Goal: Information Seeking & Learning: Learn about a topic

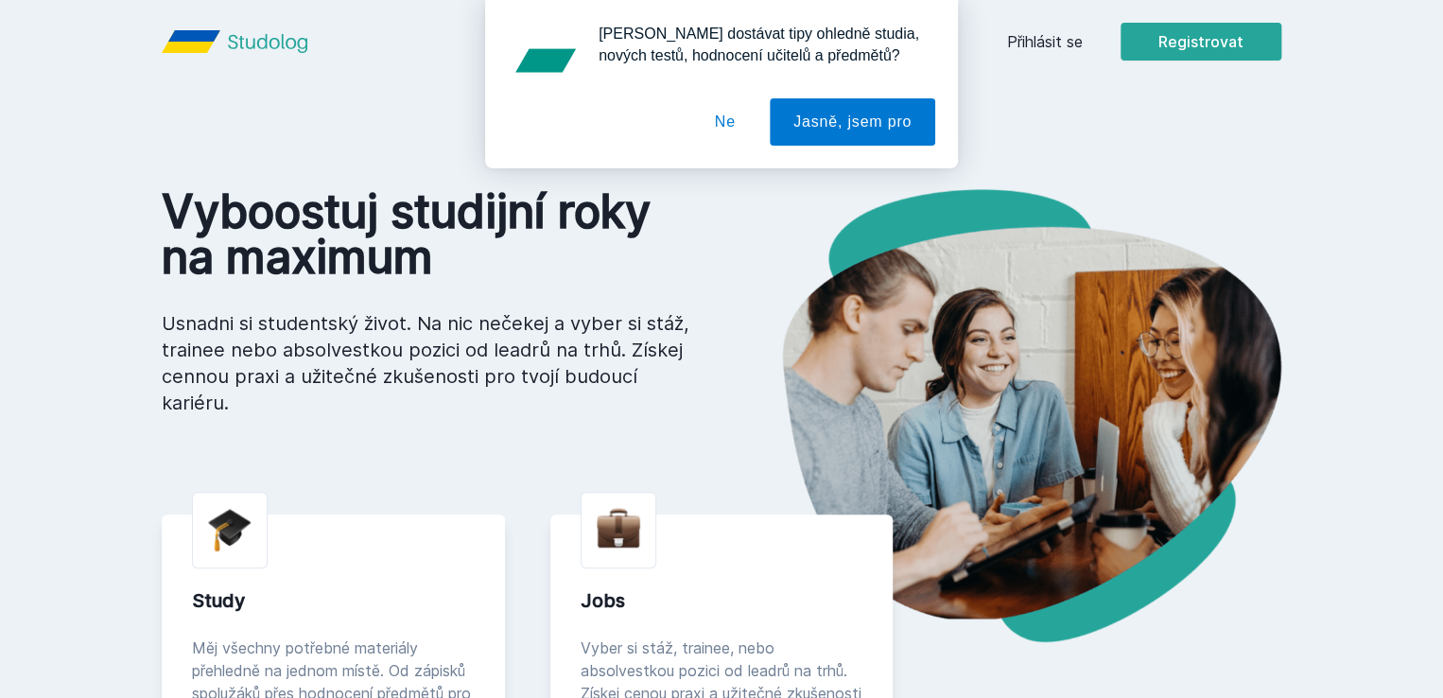
click at [735, 126] on button "Ne" at bounding box center [725, 121] width 68 height 47
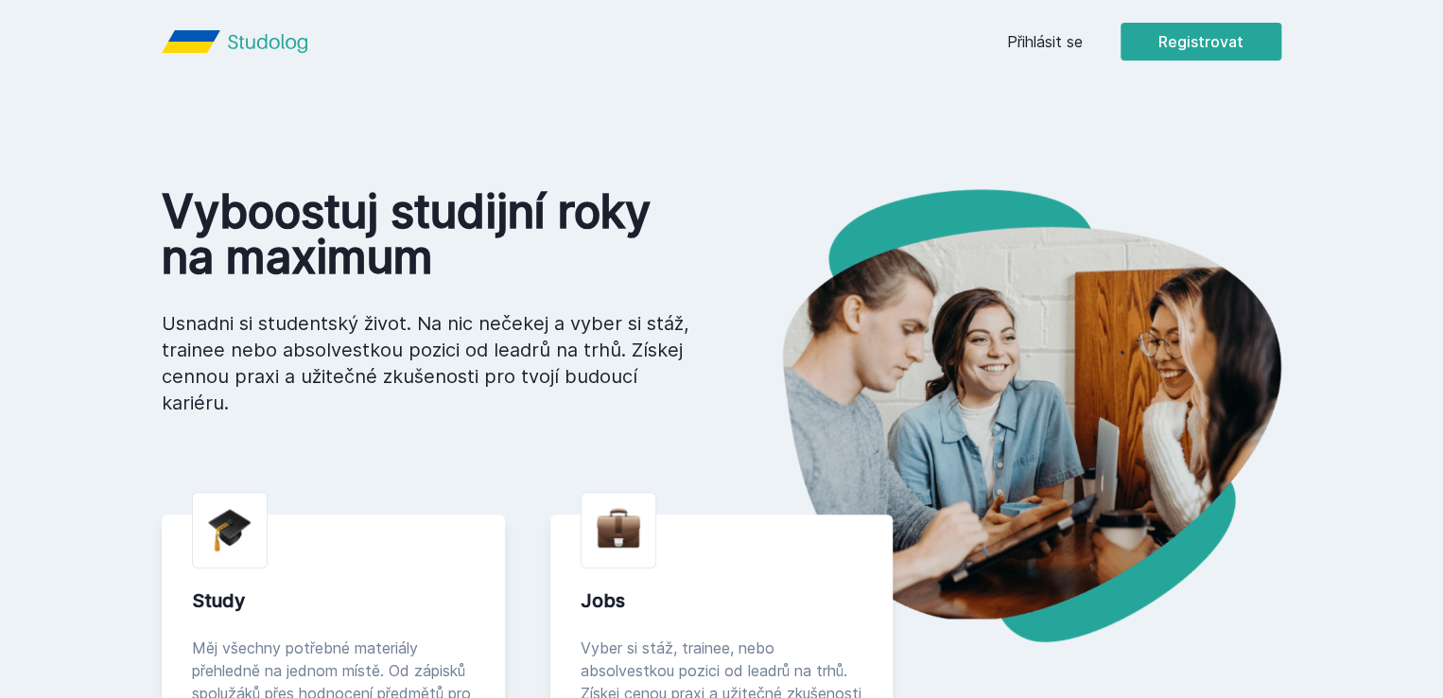
click at [1083, 39] on link "Přihlásit se" at bounding box center [1045, 41] width 76 height 23
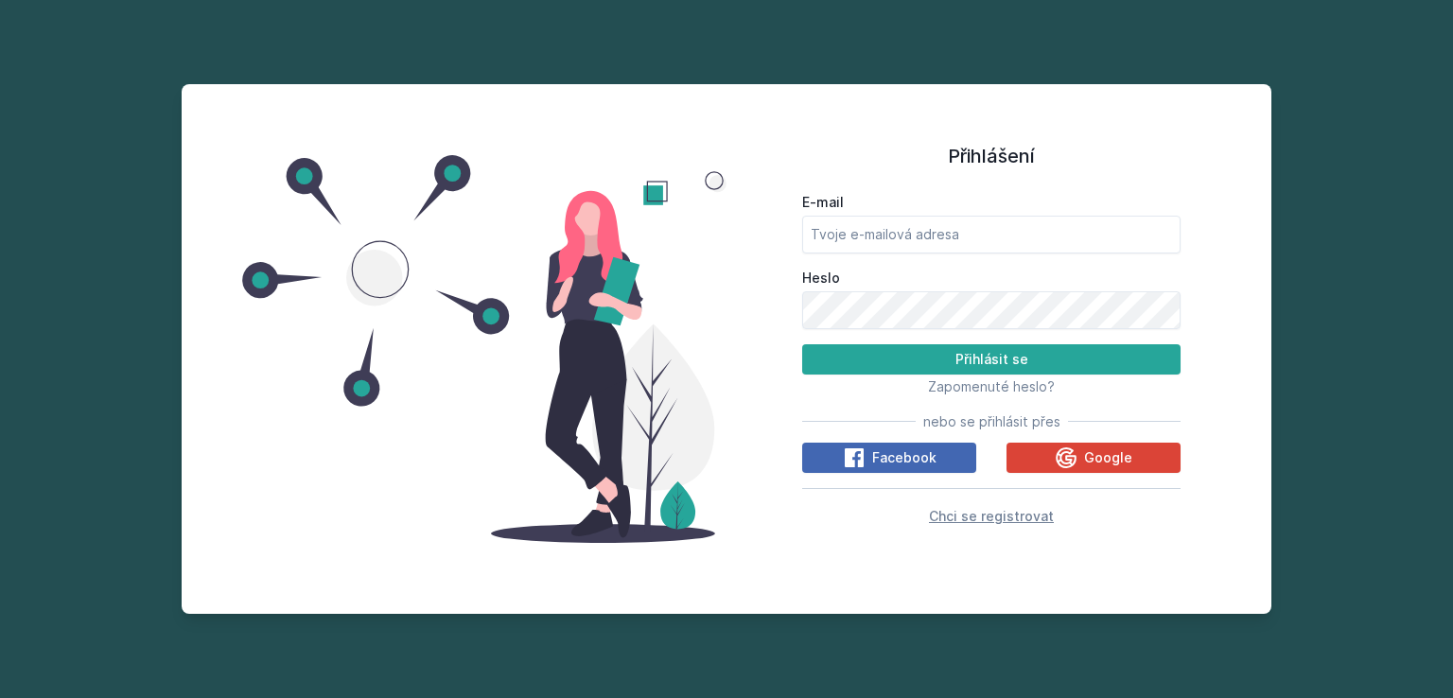
click at [1006, 519] on span "Chci se registrovat" at bounding box center [991, 516] width 125 height 16
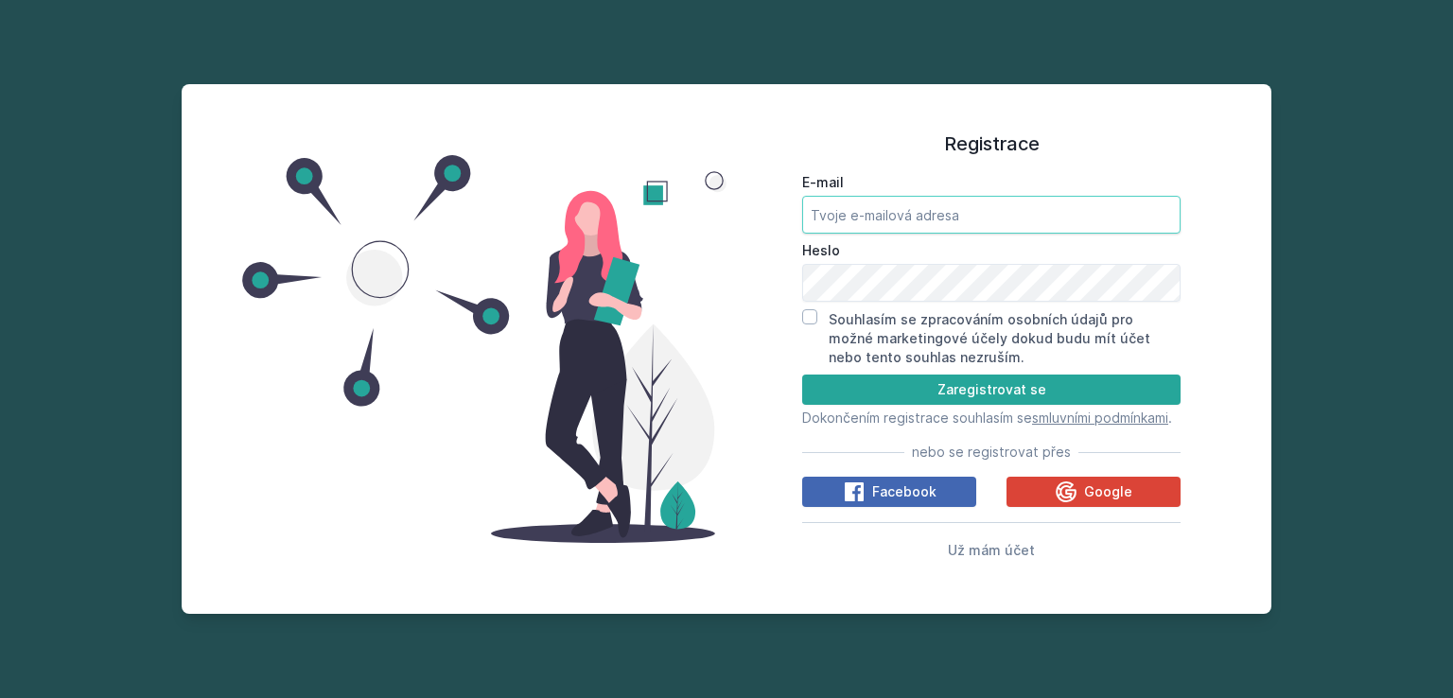
click at [965, 204] on input "E-mail" at bounding box center [991, 215] width 378 height 38
type input "[PERSON_NAME]"
click at [1121, 501] on span "Google" at bounding box center [1108, 491] width 48 height 19
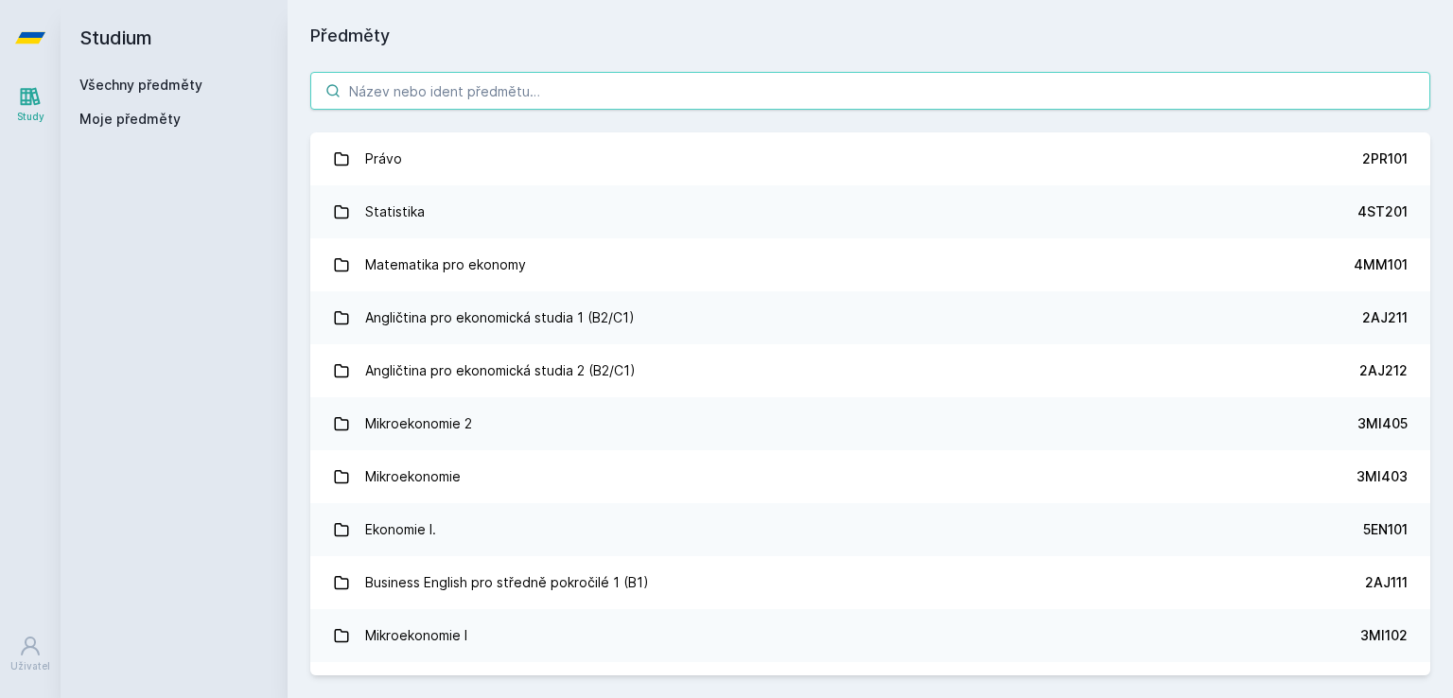
click at [742, 96] on input "search" at bounding box center [870, 91] width 1120 height 38
click at [567, 98] on input "search" at bounding box center [870, 91] width 1120 height 38
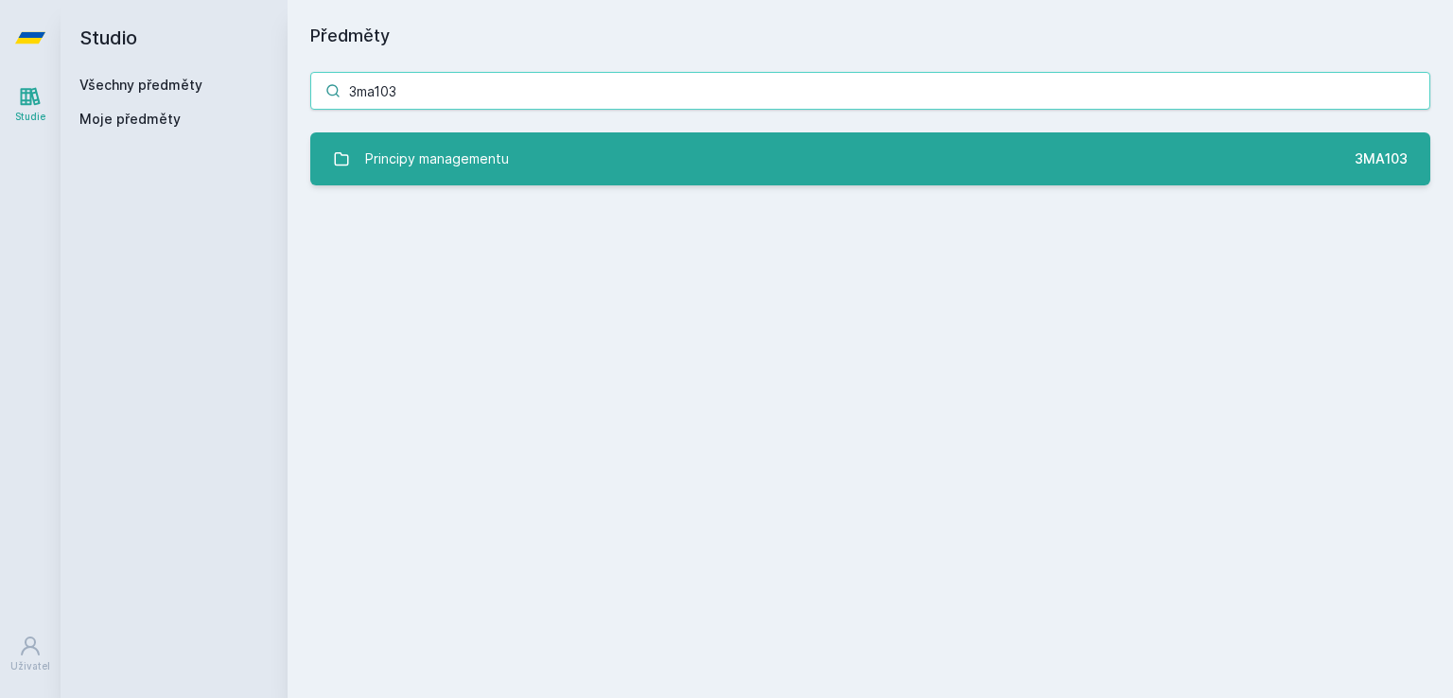
type input "3ma103"
click at [661, 169] on link "Principy managementu 3MA103" at bounding box center [870, 158] width 1120 height 53
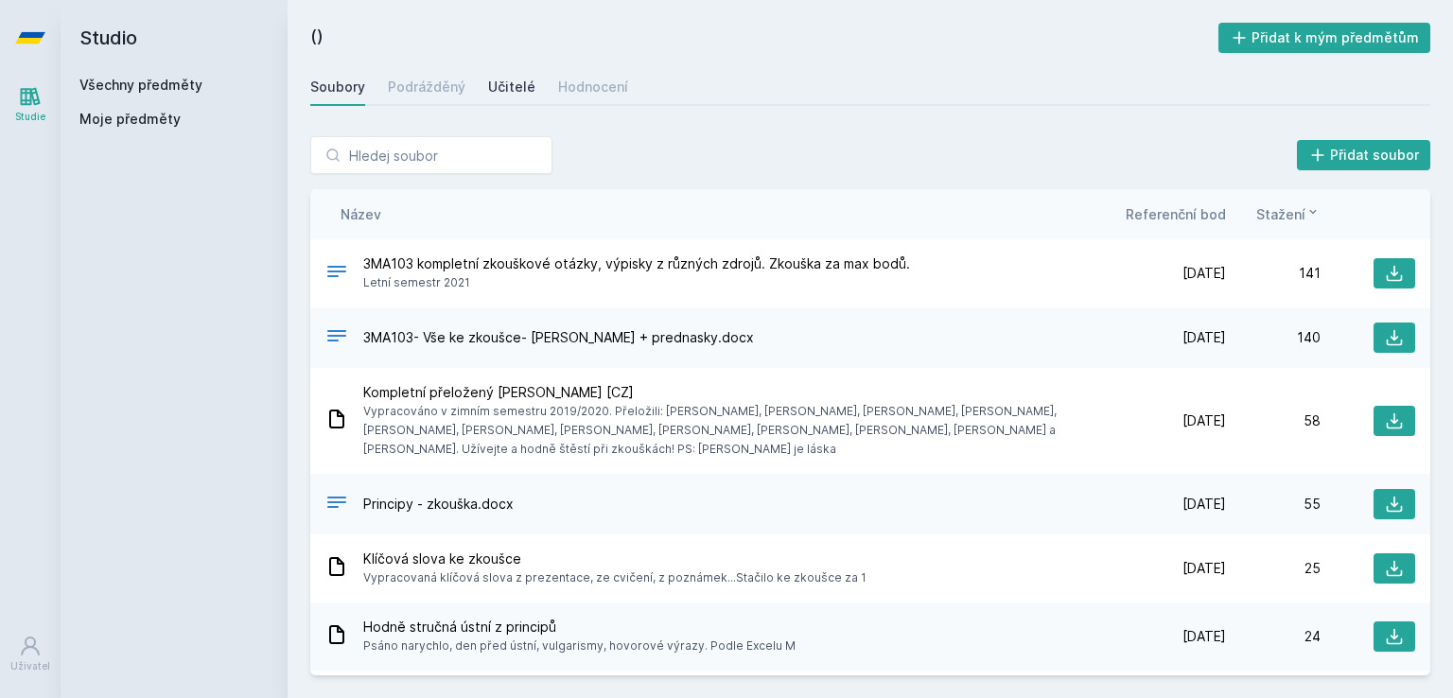
click at [513, 88] on font "Učitelé" at bounding box center [511, 87] width 47 height 16
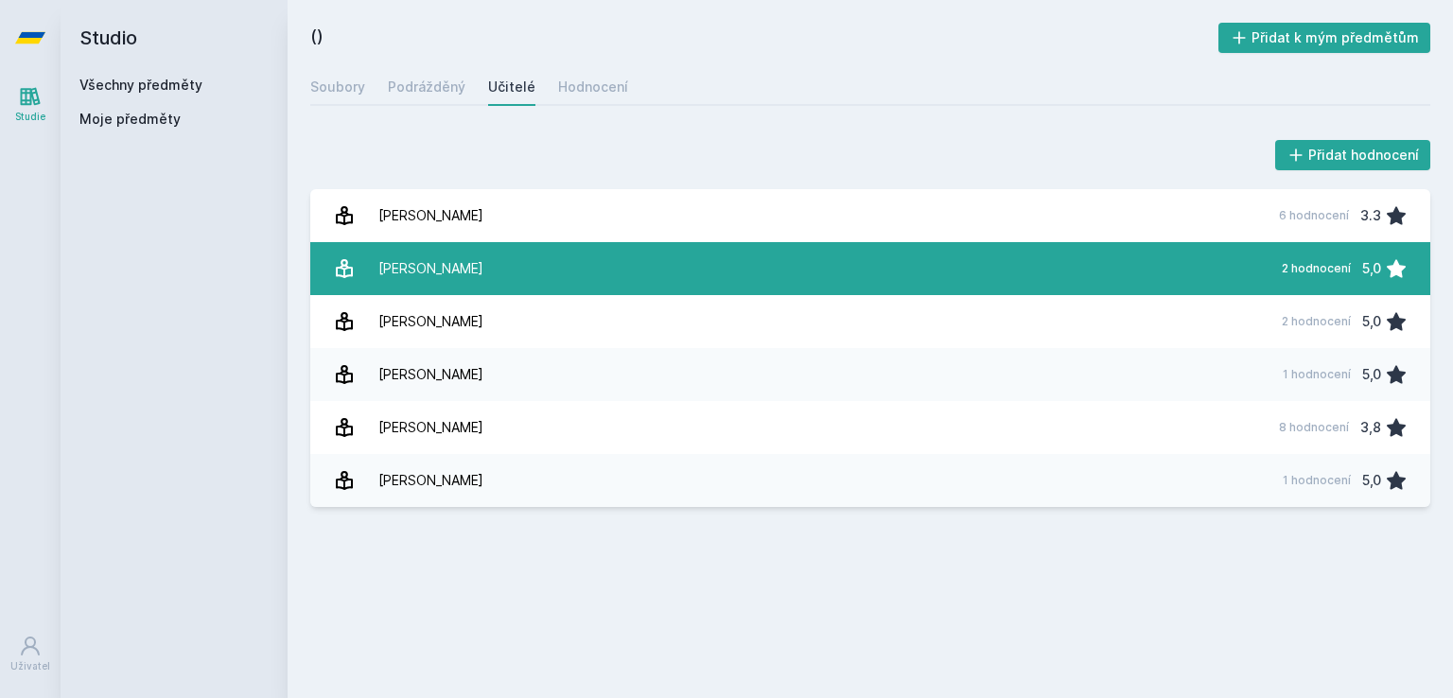
click at [532, 268] on link "Cejthamer Václav 2 hodnocení 5,0" at bounding box center [870, 268] width 1120 height 53
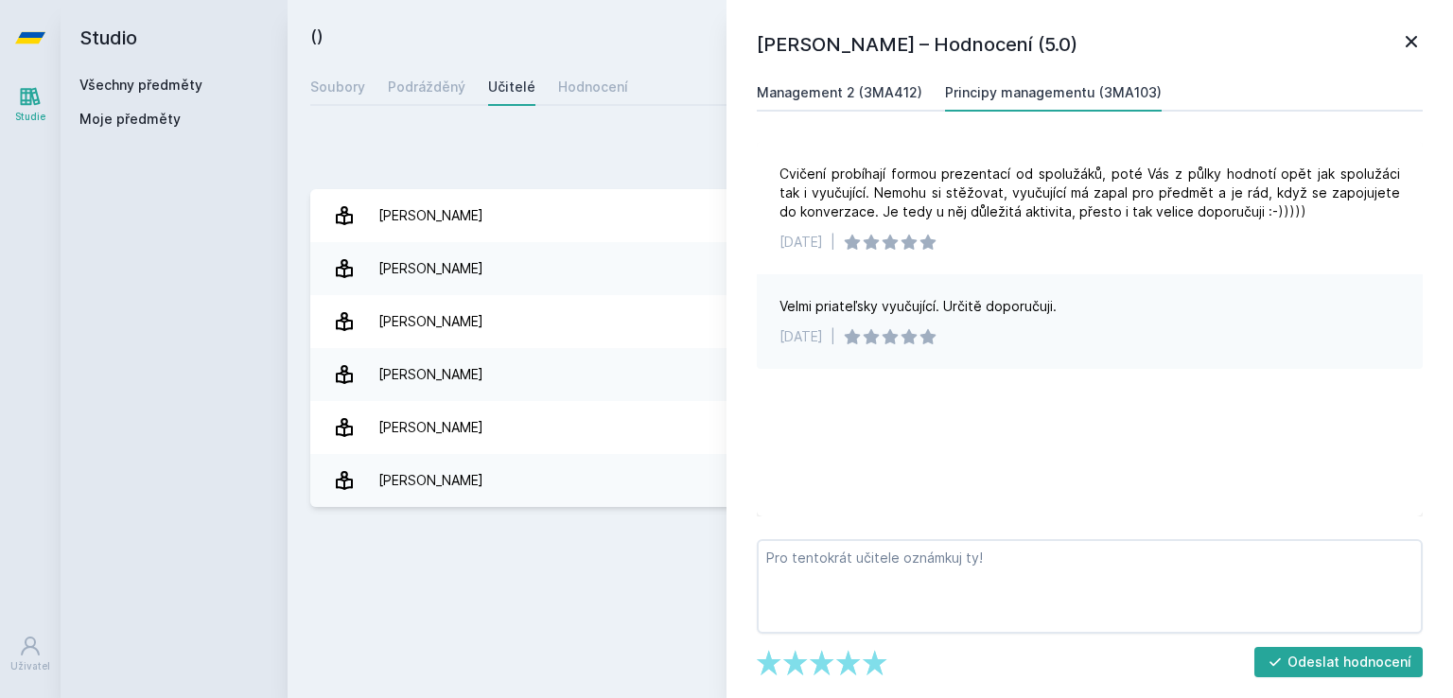
click at [839, 92] on font "Management 2 (3MA412)" at bounding box center [840, 92] width 166 height 16
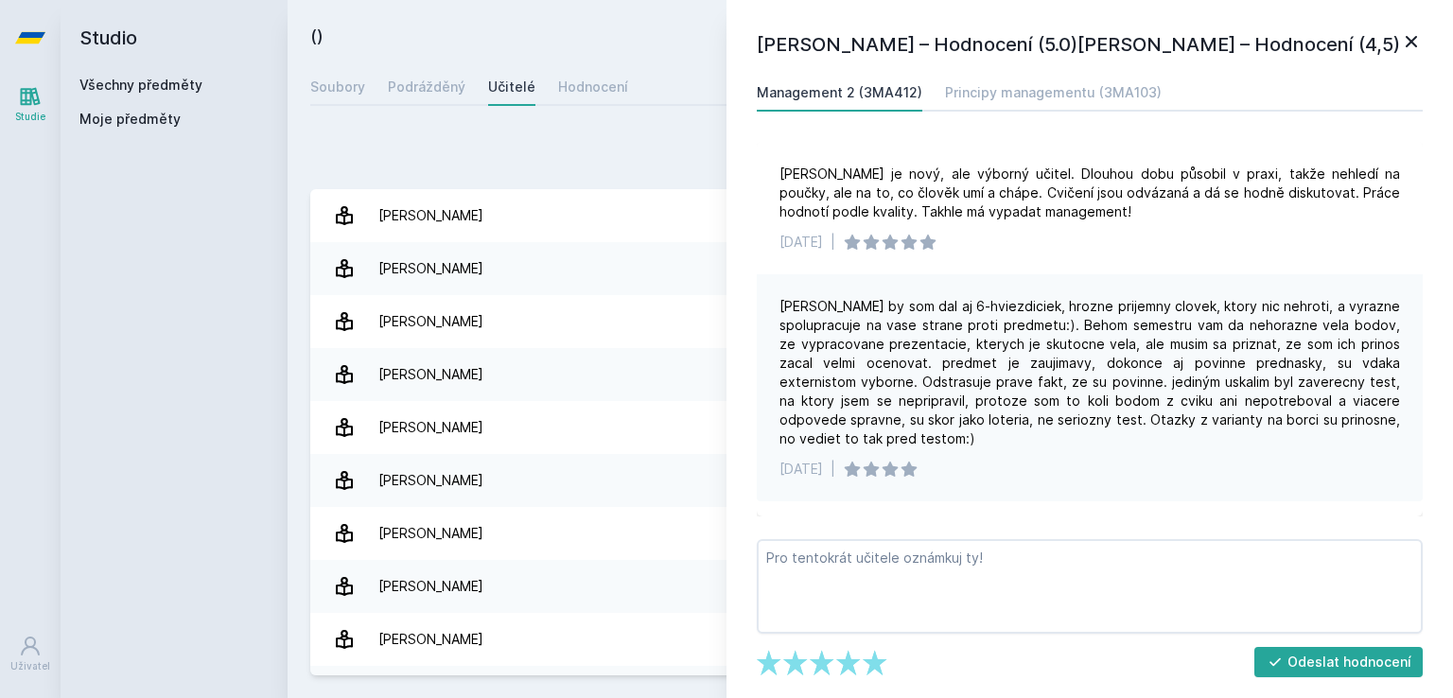
click at [191, 79] on font "Všechny předměty" at bounding box center [140, 85] width 123 height 16
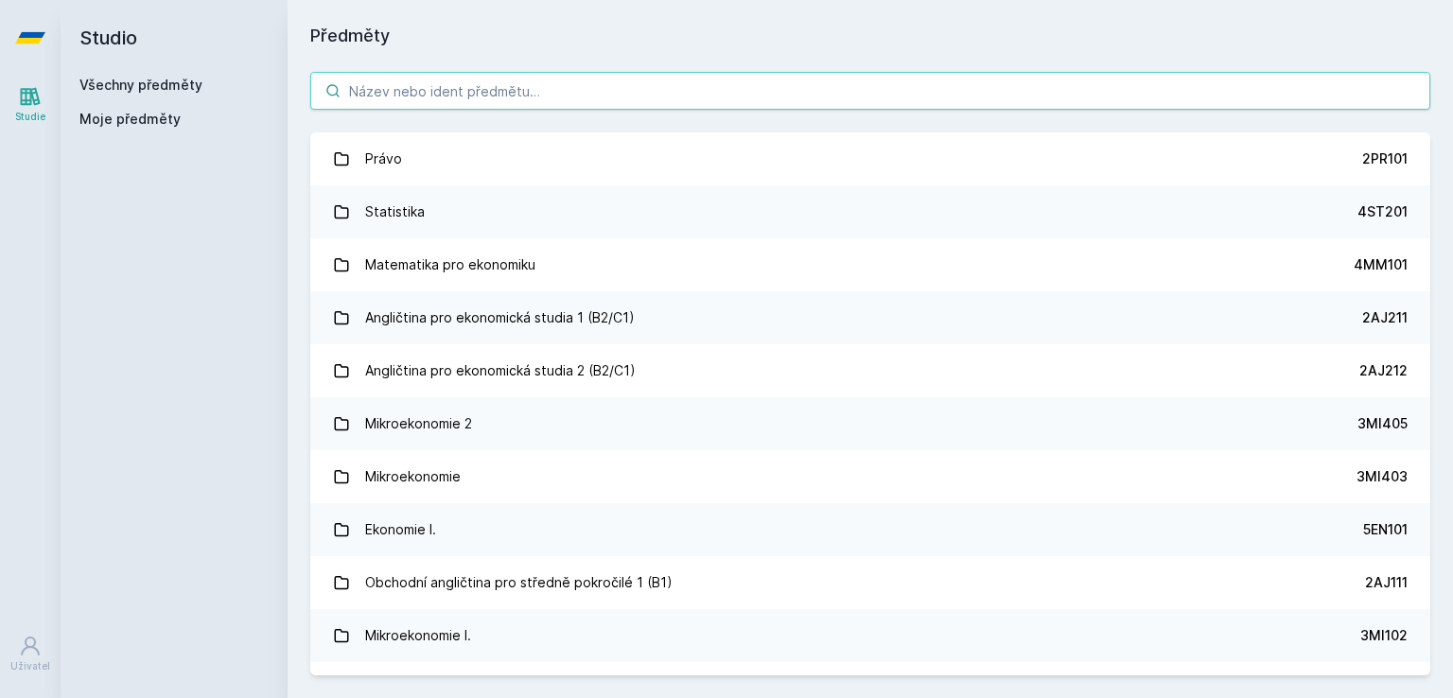
click at [427, 91] on input "search" at bounding box center [870, 91] width 1120 height 38
click at [131, 36] on font "Studio" at bounding box center [108, 37] width 58 height 23
click at [38, 107] on icon at bounding box center [30, 96] width 23 height 23
drag, startPoint x: 132, startPoint y: 24, endPoint x: 144, endPoint y: 73, distance: 50.5
click at [144, 73] on h2 "Studio" at bounding box center [173, 38] width 189 height 76
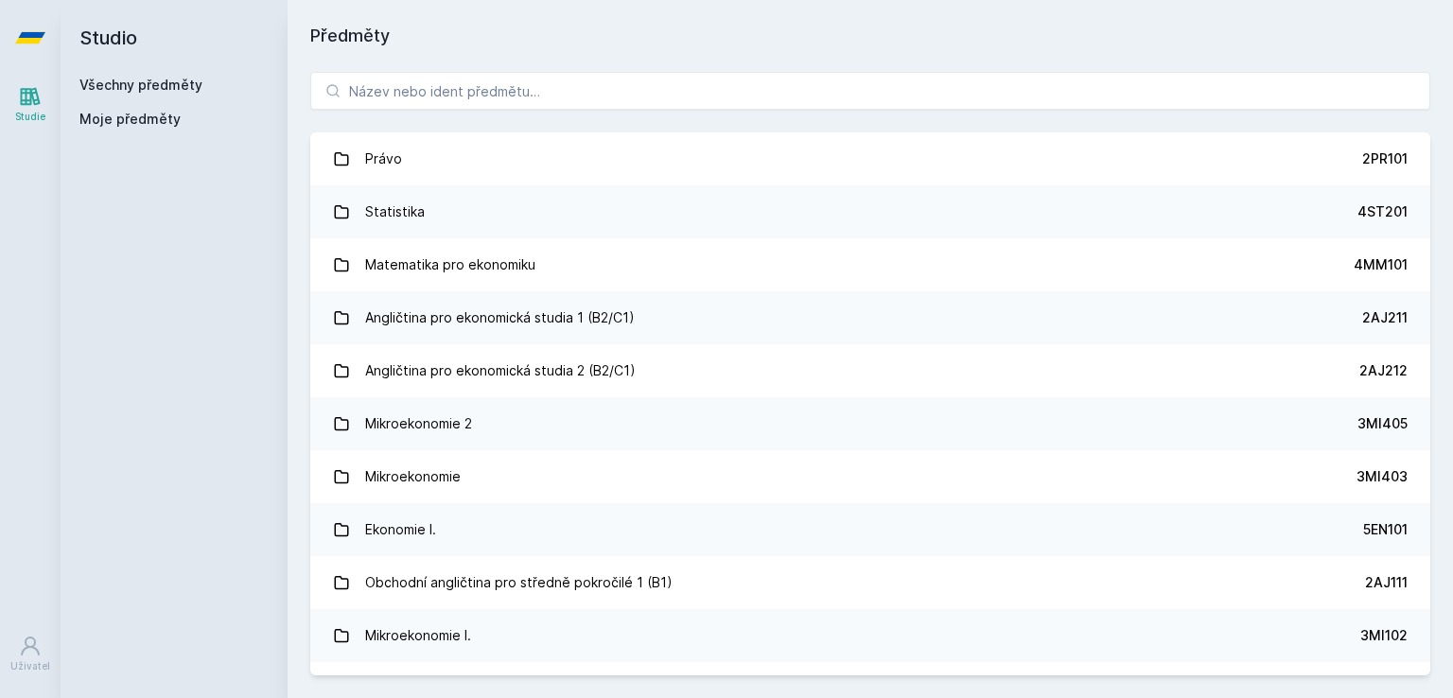
click at [161, 125] on font "Moje předměty" at bounding box center [129, 119] width 101 height 16
click at [378, 77] on input "search" at bounding box center [870, 91] width 1120 height 38
click at [549, 87] on input "search" at bounding box center [870, 91] width 1120 height 38
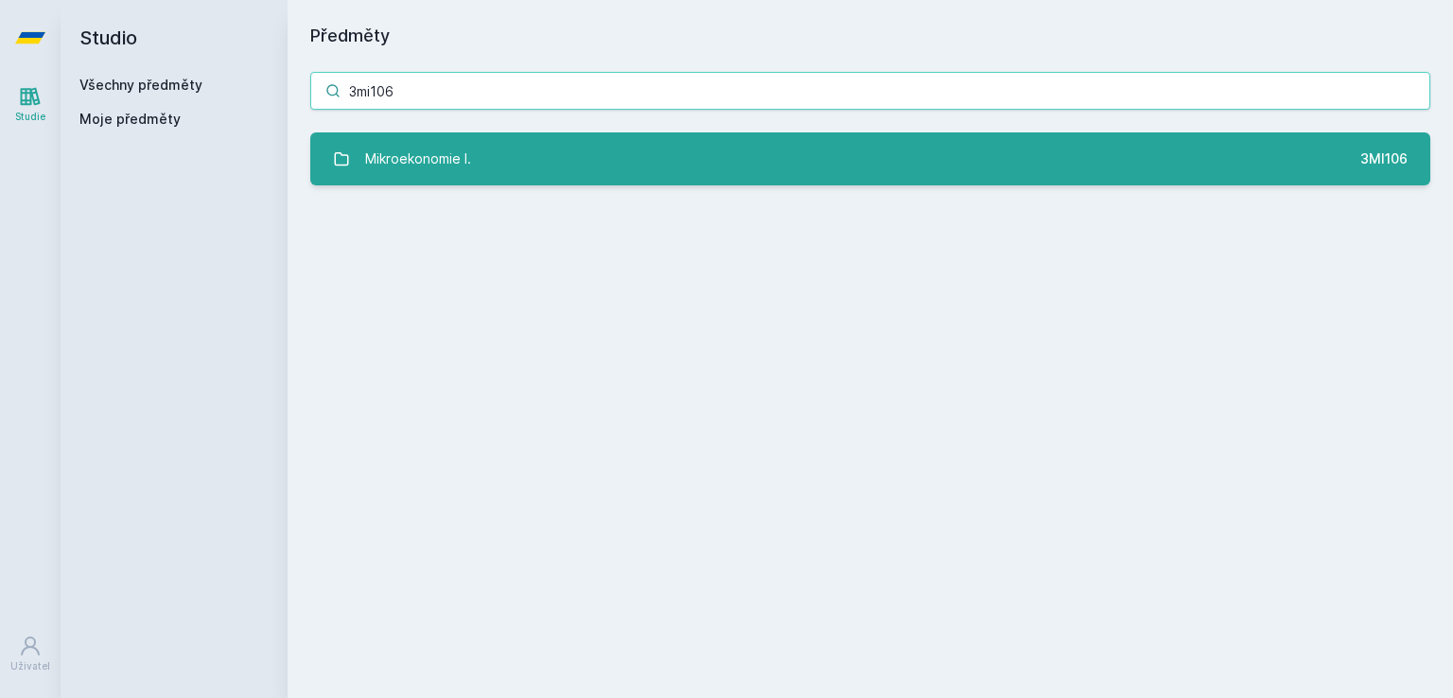
type input "3mi106"
click at [538, 171] on link "Mikroekonomie I. 3MI106" at bounding box center [870, 158] width 1120 height 53
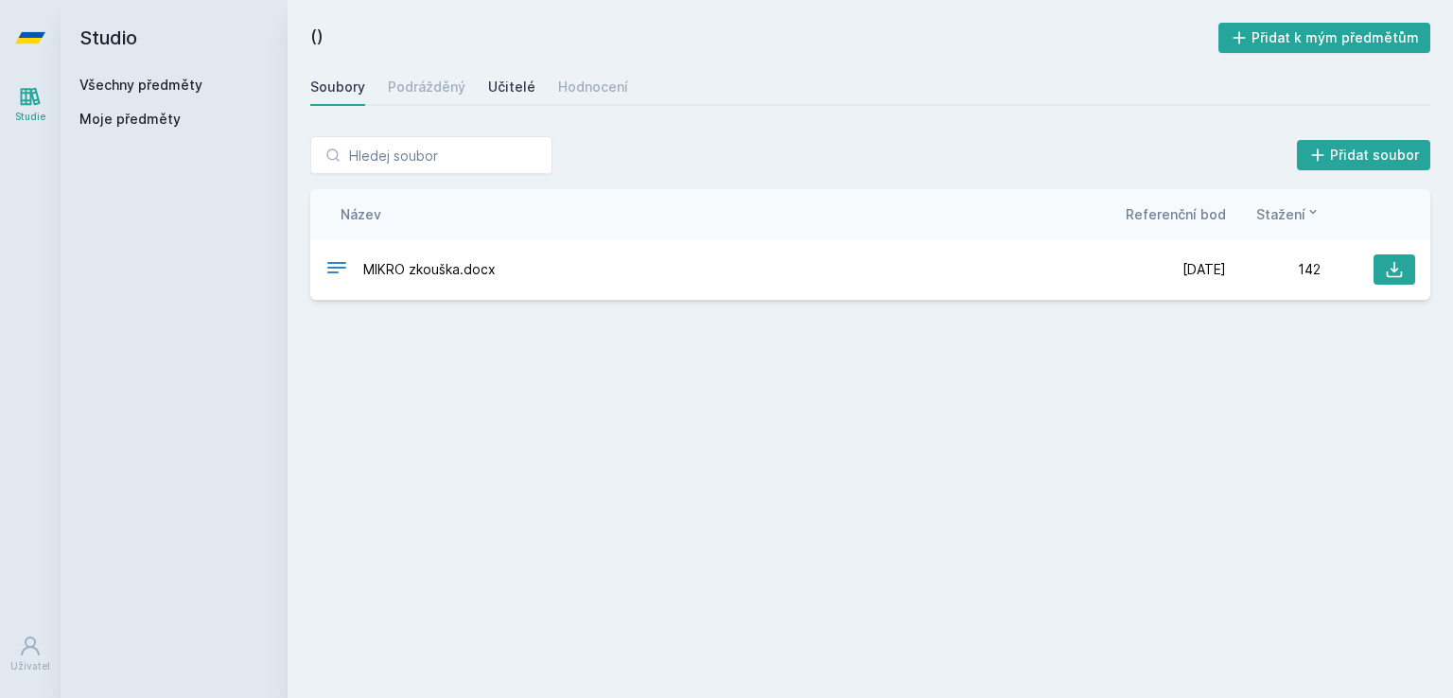
click at [505, 91] on font "Učitelé" at bounding box center [511, 87] width 47 height 16
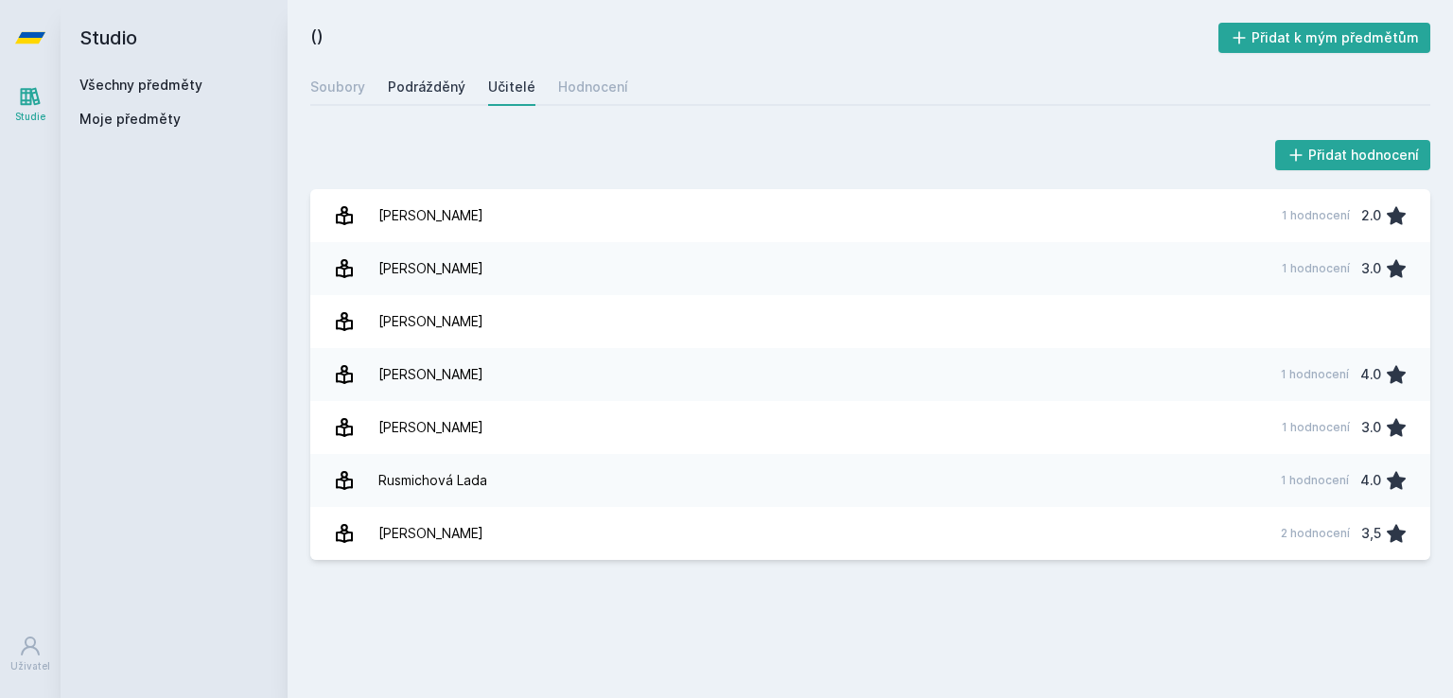
click at [424, 96] on div "Podrážděný" at bounding box center [427, 87] width 78 height 19
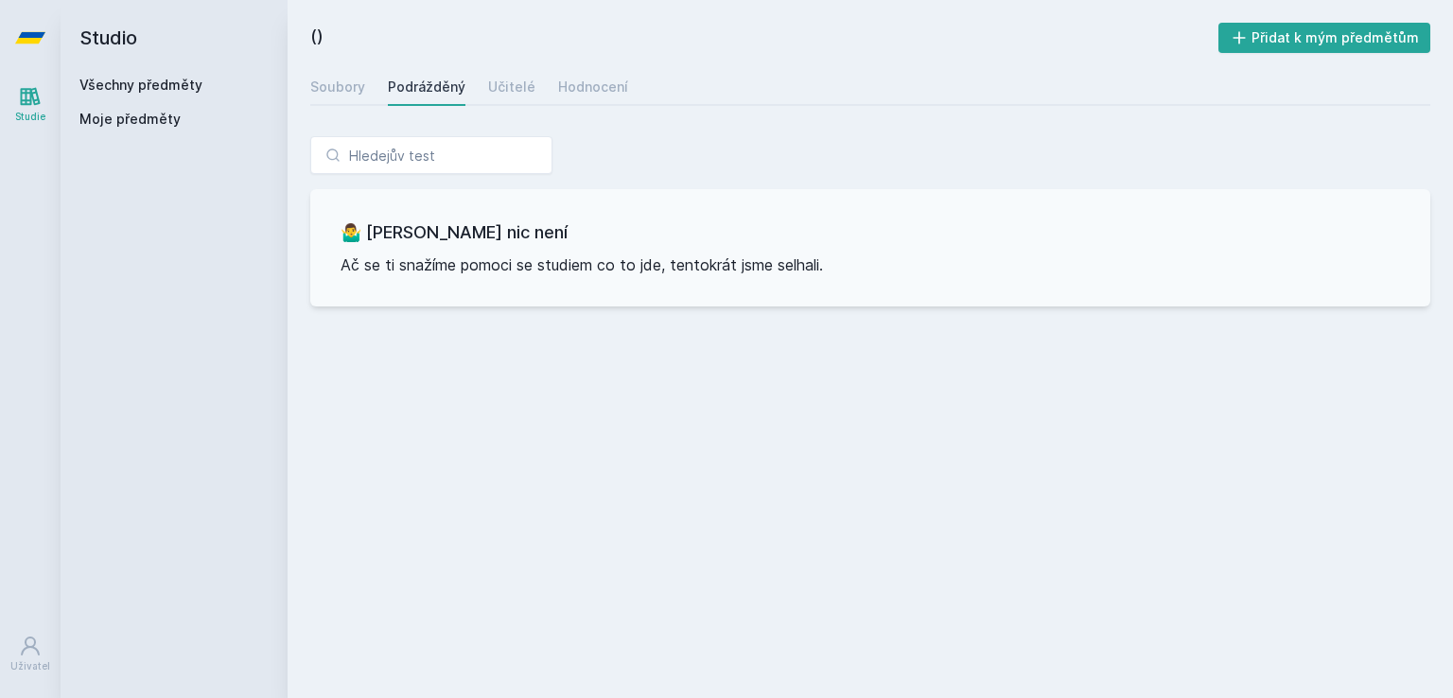
click at [308, 78] on div "() Přidat k mým předmětům Soubory Podrážděný Učitelé Hodnocení 🤷‍♂️ Tady bohuže…" at bounding box center [870, 349] width 1165 height 698
click at [337, 87] on font "Soubory" at bounding box center [337, 87] width 55 height 16
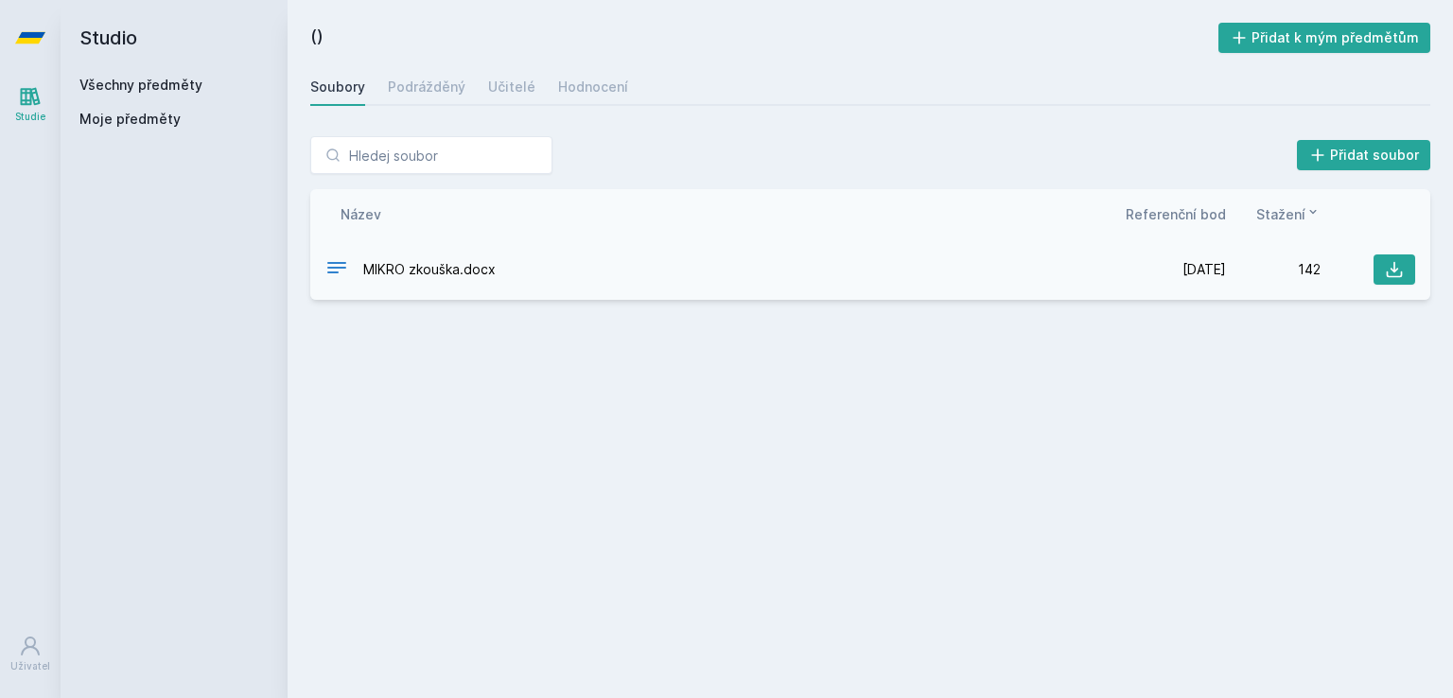
click at [446, 257] on div "MIKRO zkouška.docx" at bounding box center [728, 269] width 806 height 27
click at [446, 265] on font "MIKRO zkouška.docx" at bounding box center [429, 269] width 132 height 16
click at [1392, 271] on icon at bounding box center [1394, 269] width 19 height 19
click at [485, 152] on input "search" at bounding box center [431, 155] width 242 height 38
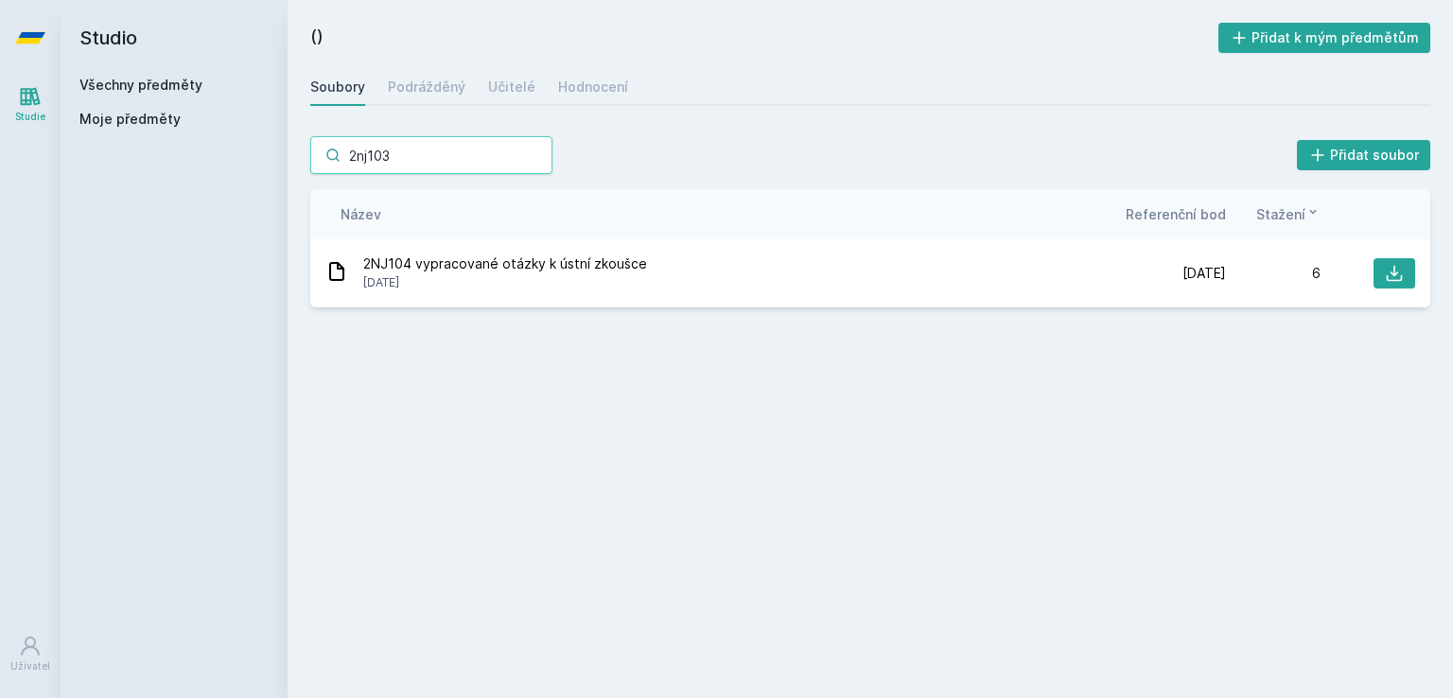
drag, startPoint x: 485, startPoint y: 152, endPoint x: 812, endPoint y: 164, distance: 326.5
click at [812, 164] on div "2nj103 Přidat soubor" at bounding box center [870, 155] width 1120 height 38
type input "2nj103"
click at [179, 82] on font "Všechny předměty" at bounding box center [140, 85] width 123 height 16
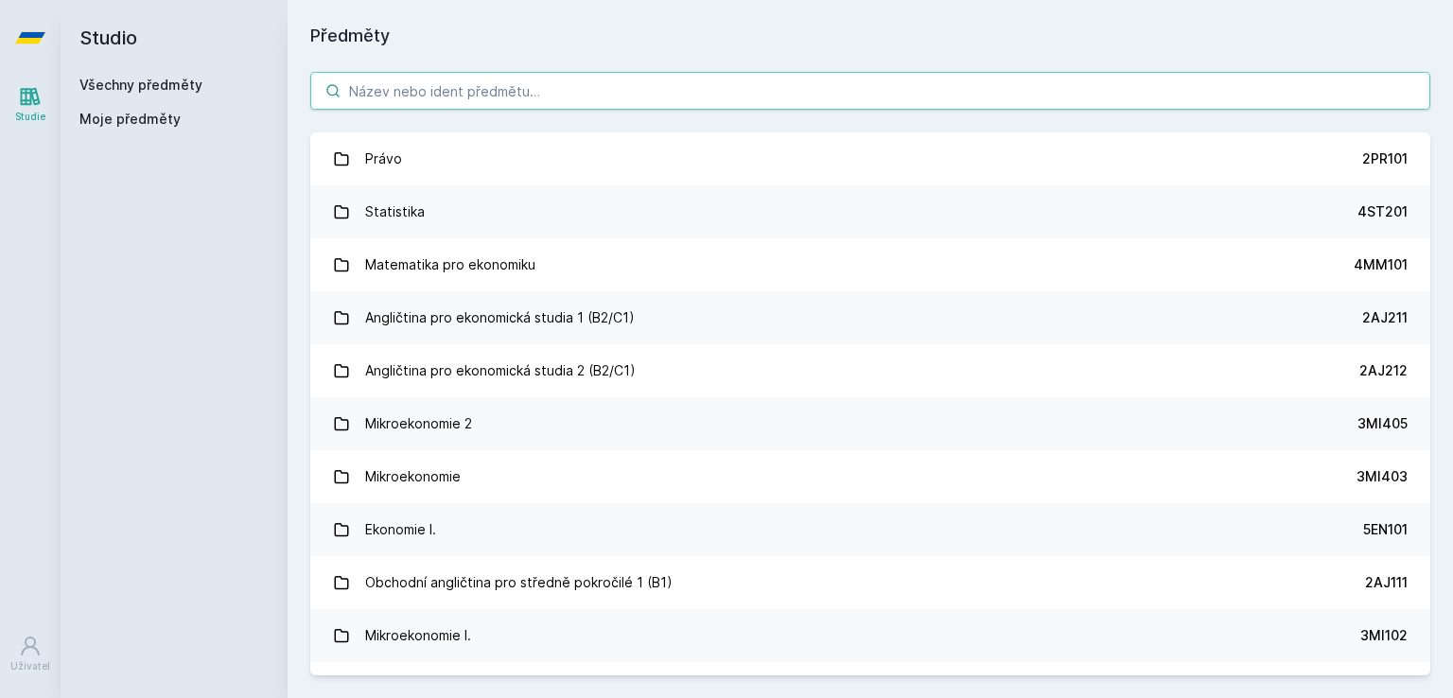
click at [515, 77] on input "search" at bounding box center [870, 91] width 1120 height 38
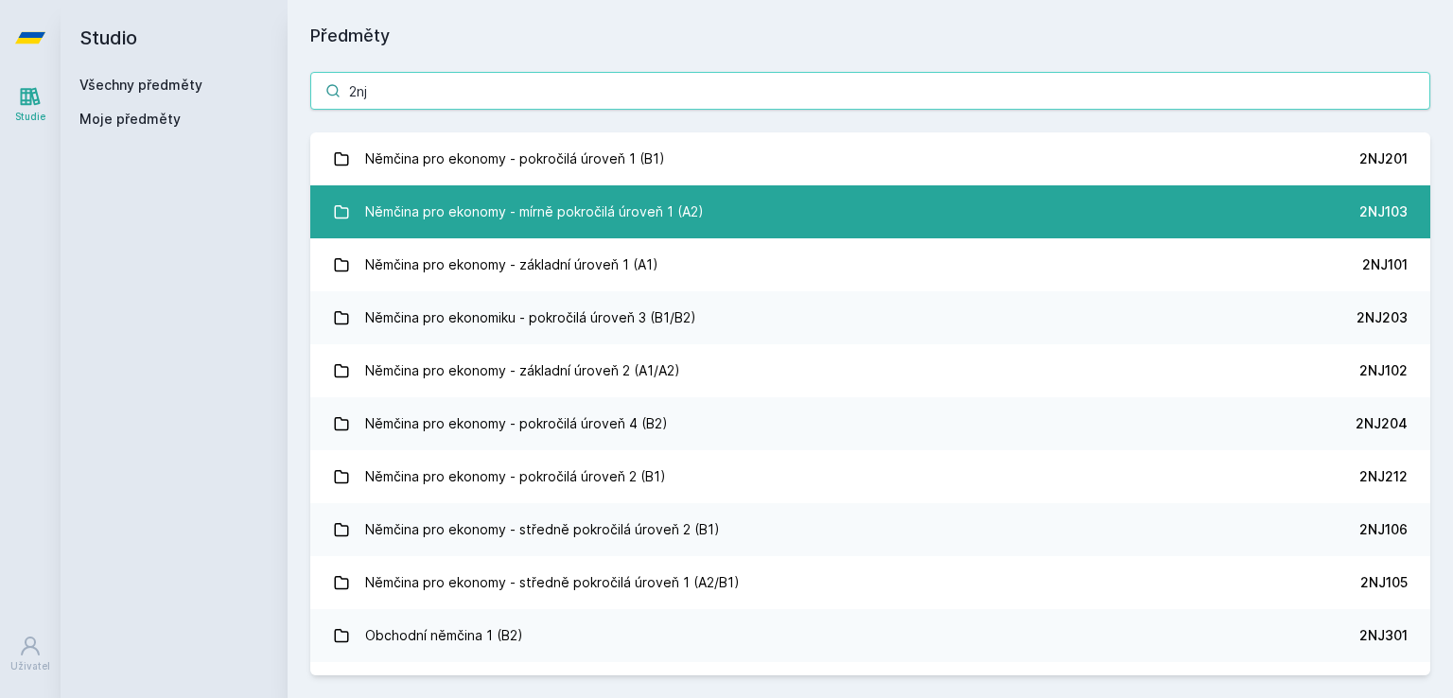
type input "2nj"
click at [620, 218] on font "Němčina pro ekonomy - mírně pokročilá úroveň 1 (A2)" at bounding box center [534, 211] width 339 height 16
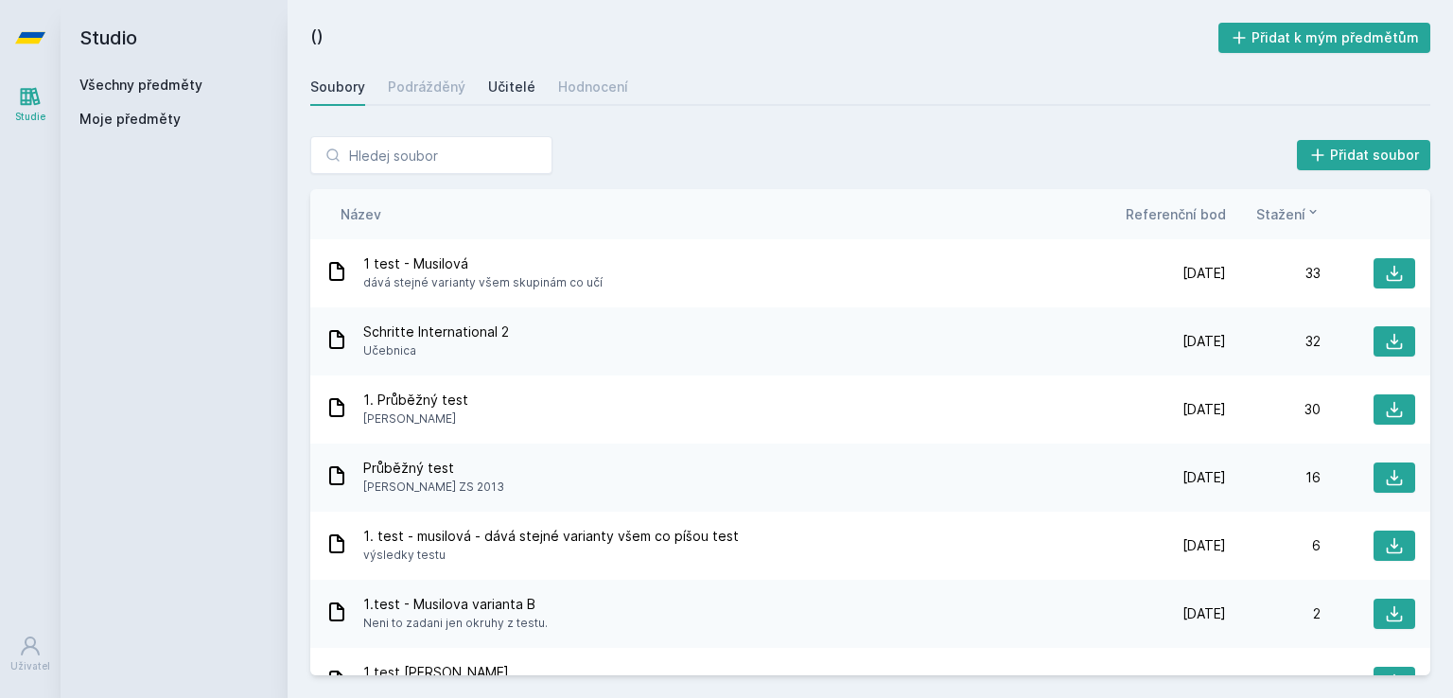
click at [523, 82] on font "Učitelé" at bounding box center [511, 87] width 47 height 16
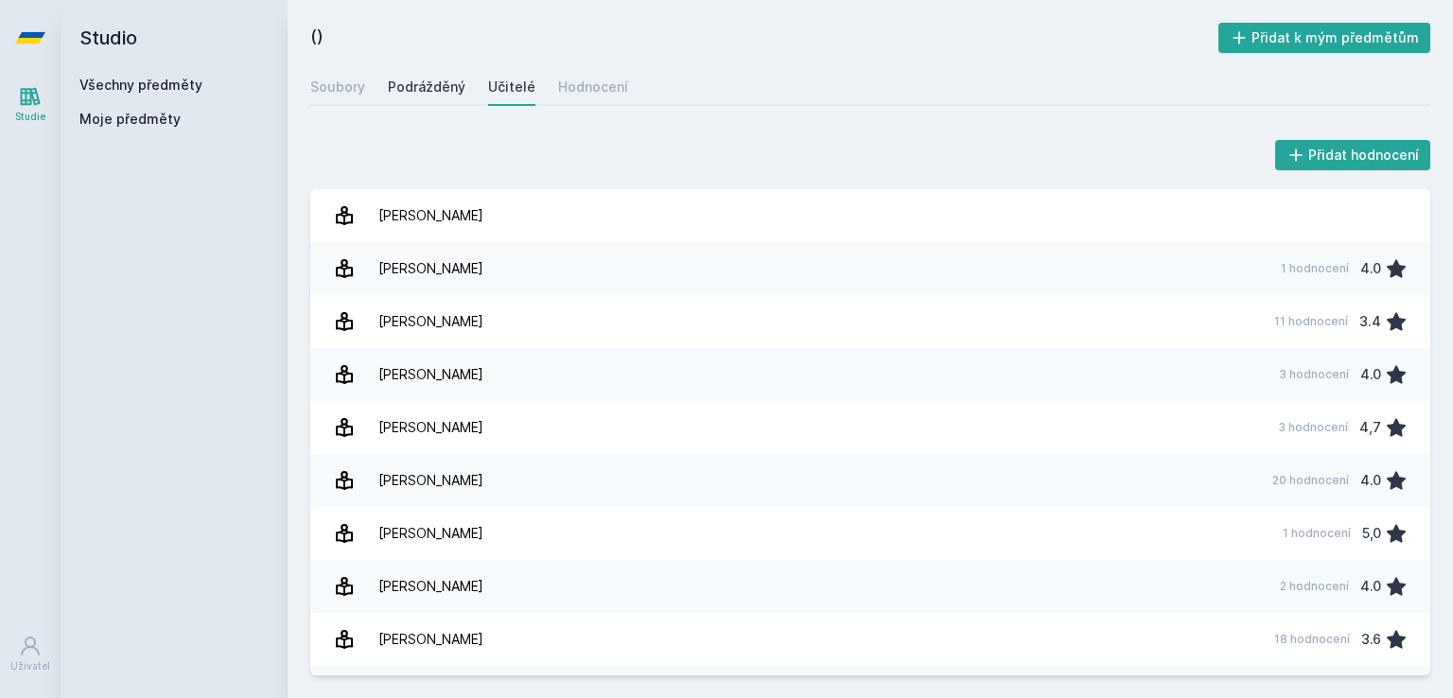
click at [417, 79] on font "Podrážděný" at bounding box center [427, 87] width 78 height 16
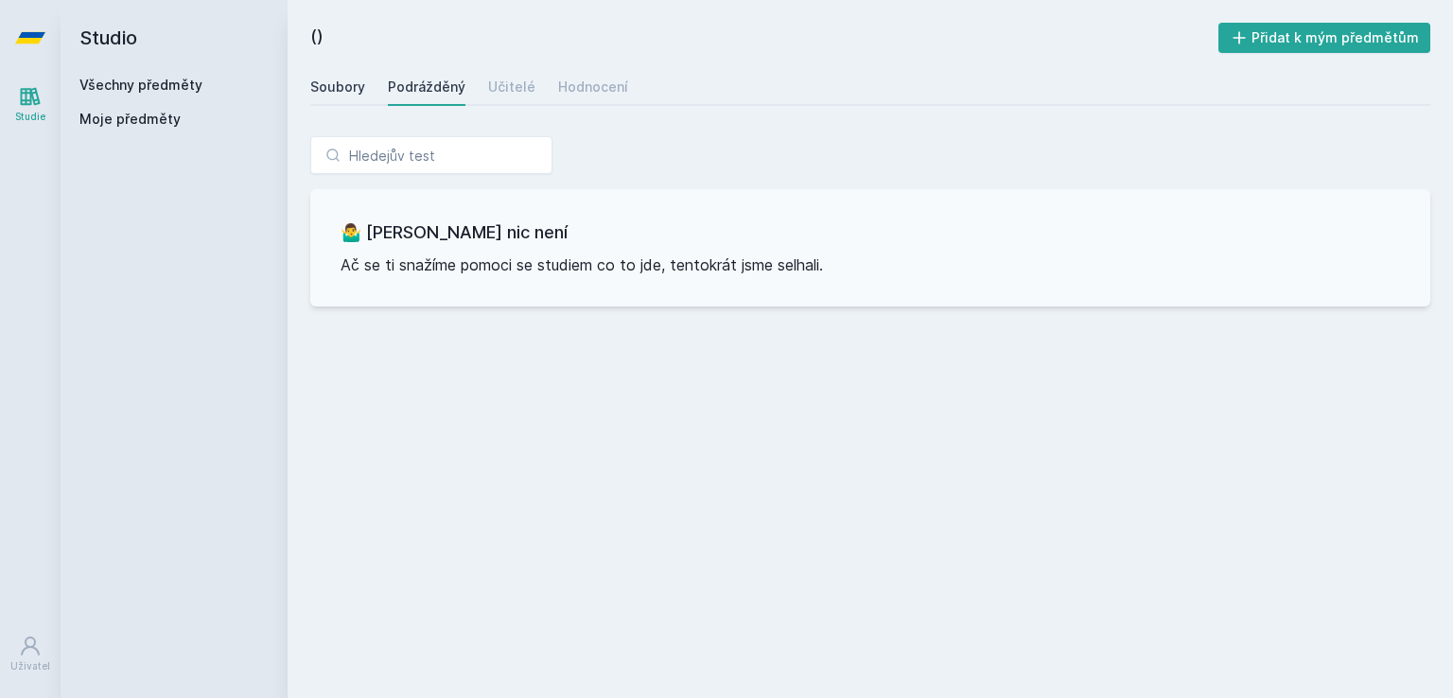
click at [332, 79] on font "Soubory" at bounding box center [337, 87] width 55 height 16
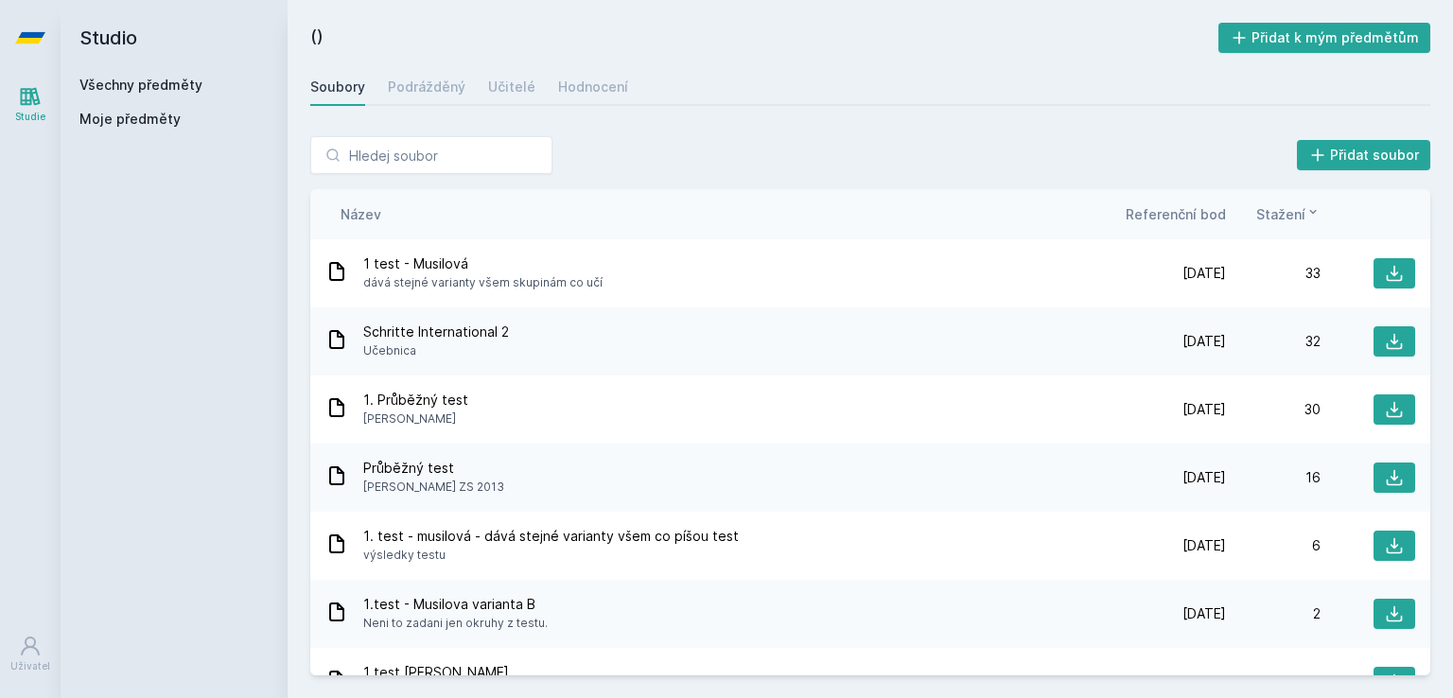
click at [1411, 201] on div "Název Referenční bod Stažení" at bounding box center [870, 214] width 1120 height 50
click at [1059, 136] on div "Přidat soubor" at bounding box center [870, 155] width 1120 height 38
